Goal: Find specific page/section

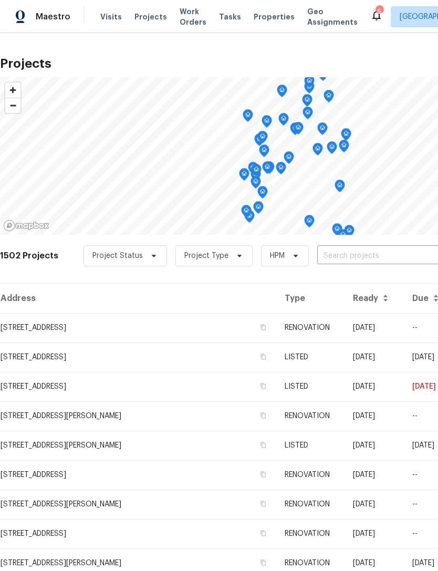
click at [260, 22] on span "Properties" at bounding box center [274, 17] width 41 height 11
